Goal: Navigation & Orientation: Find specific page/section

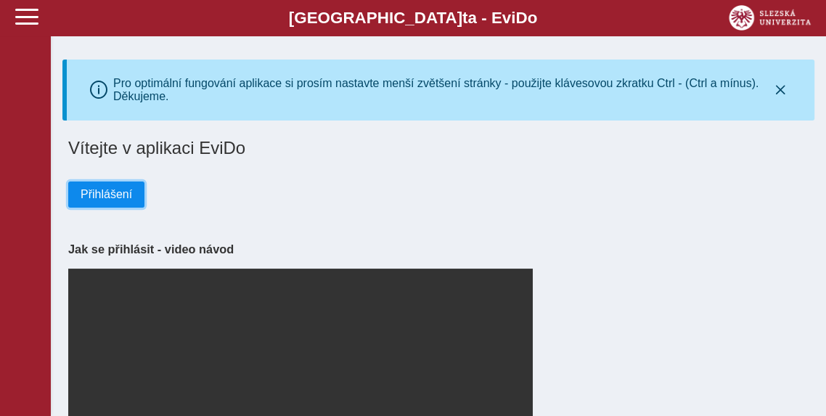
click at [88, 199] on span "Přihlášení" at bounding box center [107, 194] width 52 height 13
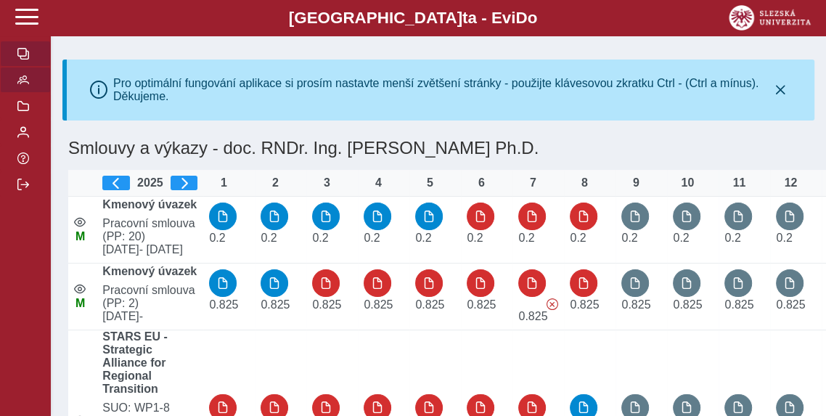
click at [23, 88] on button "button" at bounding box center [25, 80] width 51 height 26
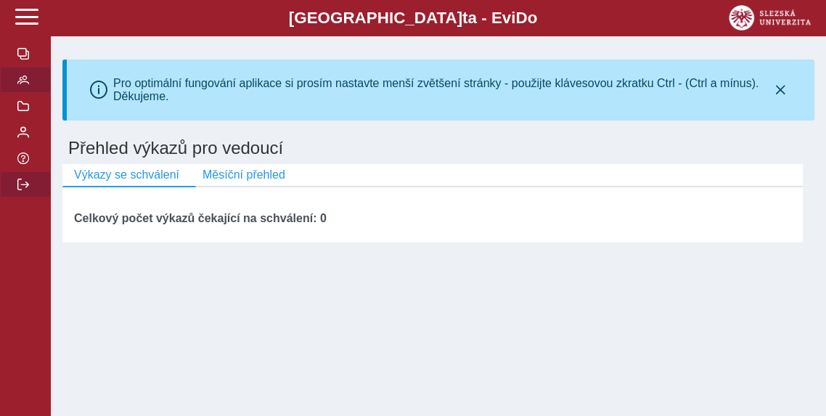
click at [27, 184] on span "button" at bounding box center [23, 184] width 12 height 12
